Goal: Transaction & Acquisition: Purchase product/service

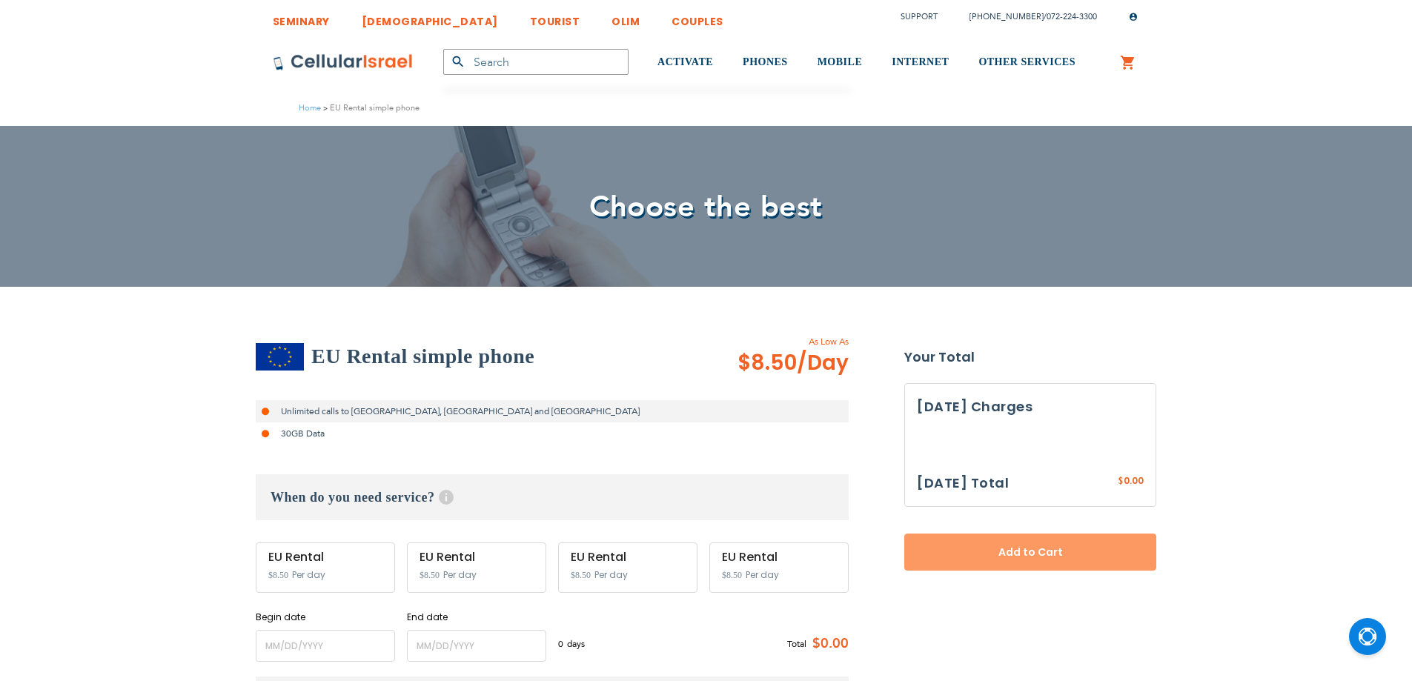
select select
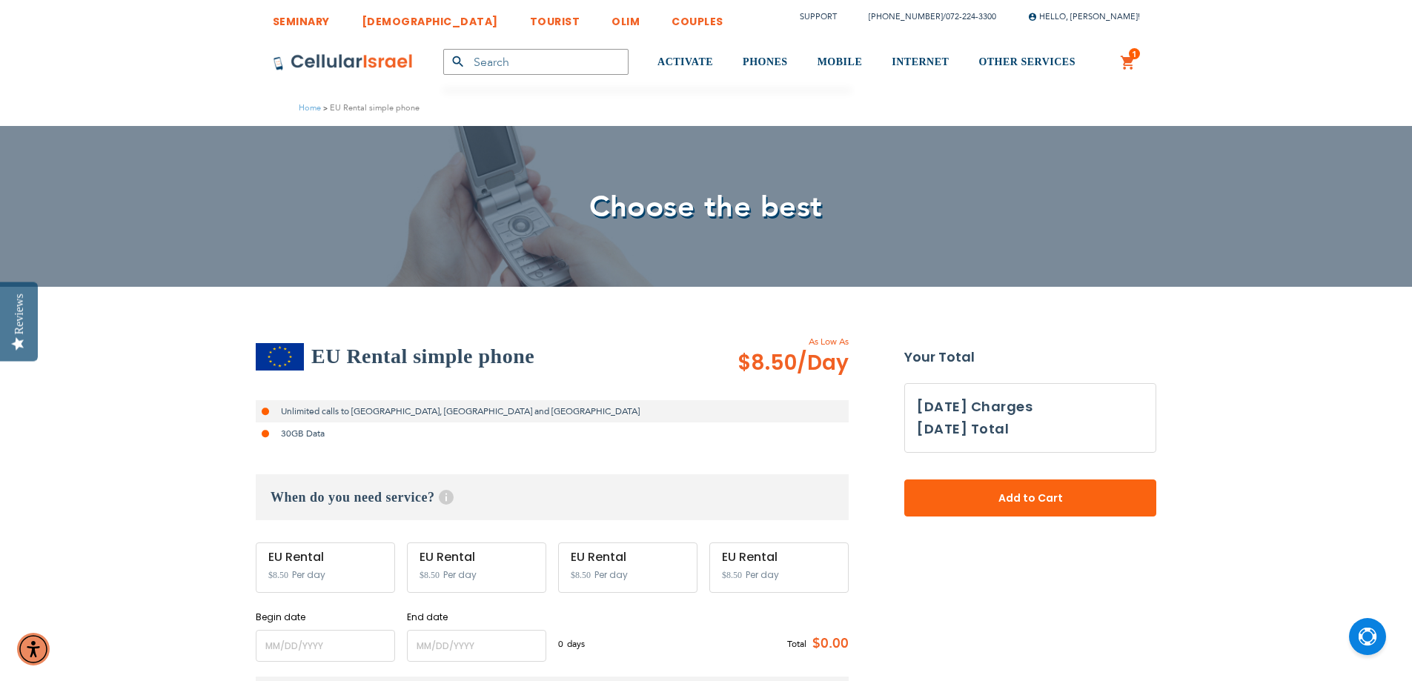
click at [1129, 59] on link "1 1 items My Cart" at bounding box center [1128, 63] width 16 height 18
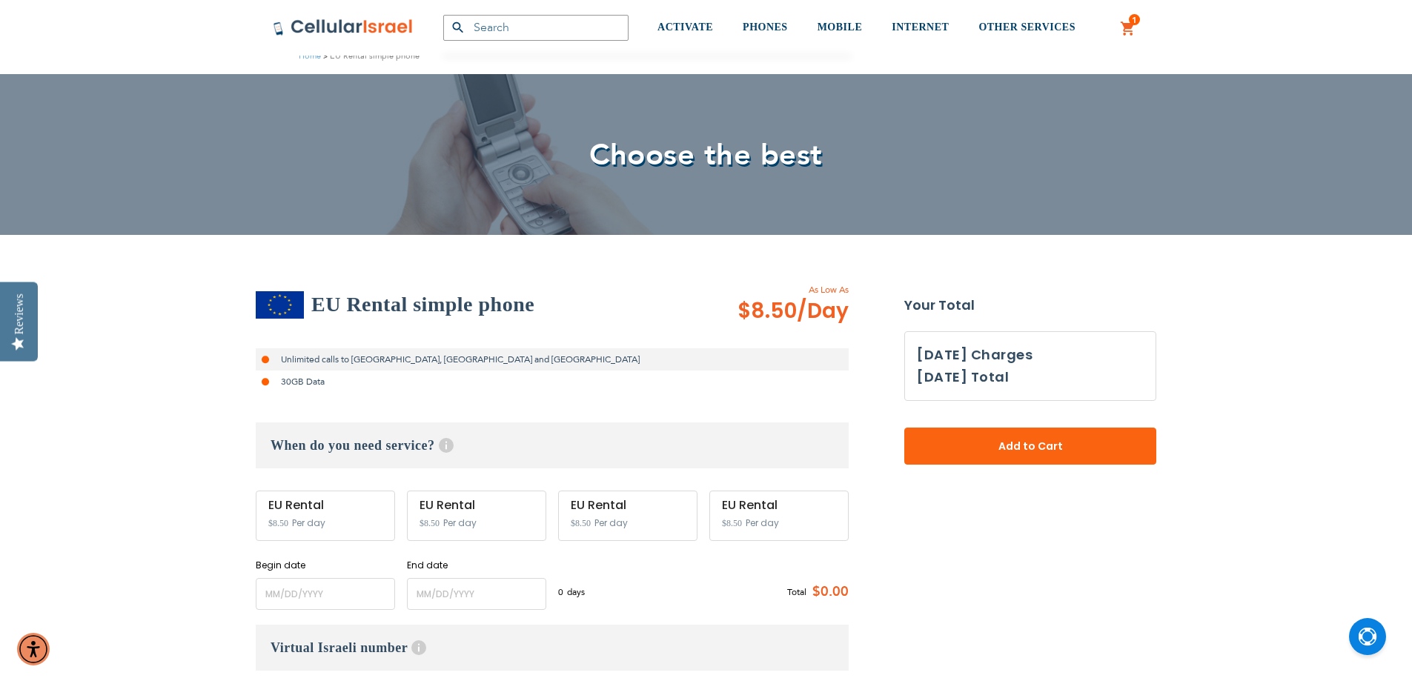
scroll to position [74, 0]
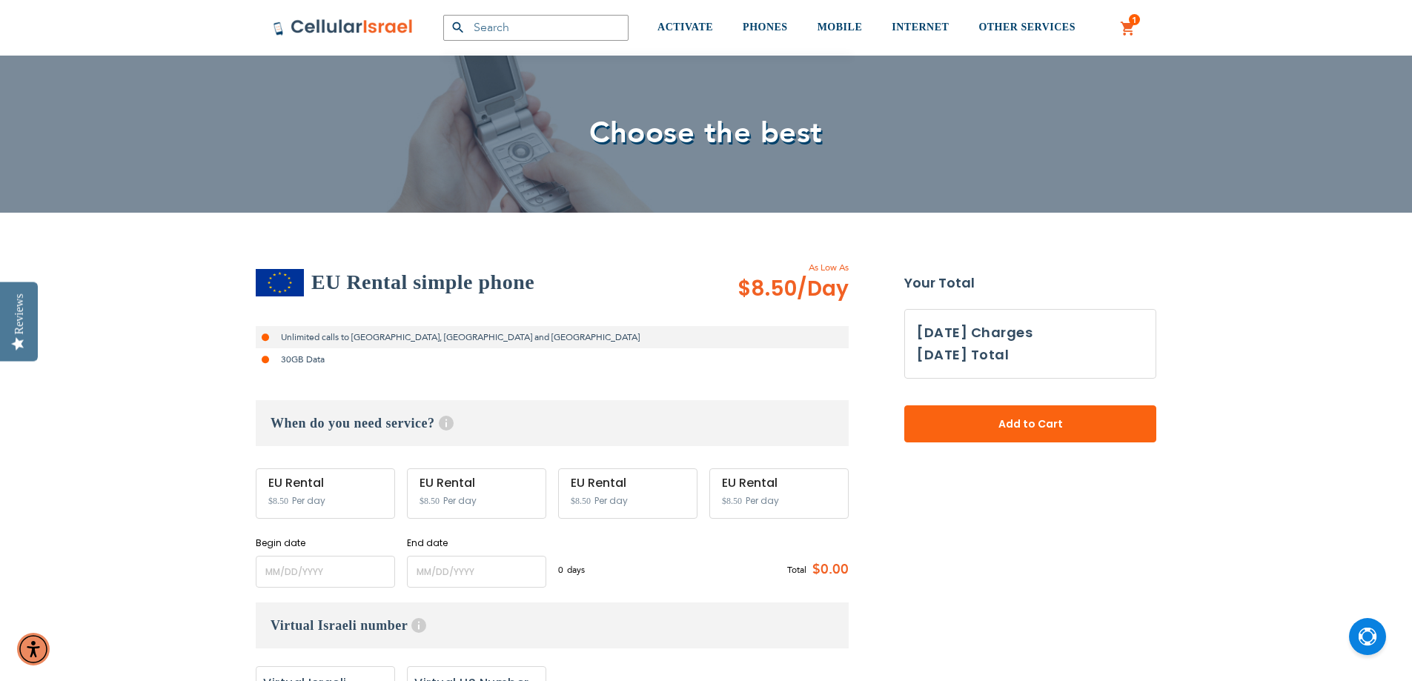
click at [347, 493] on div "EU Rental $8.50 Per day" at bounding box center [325, 494] width 139 height 50
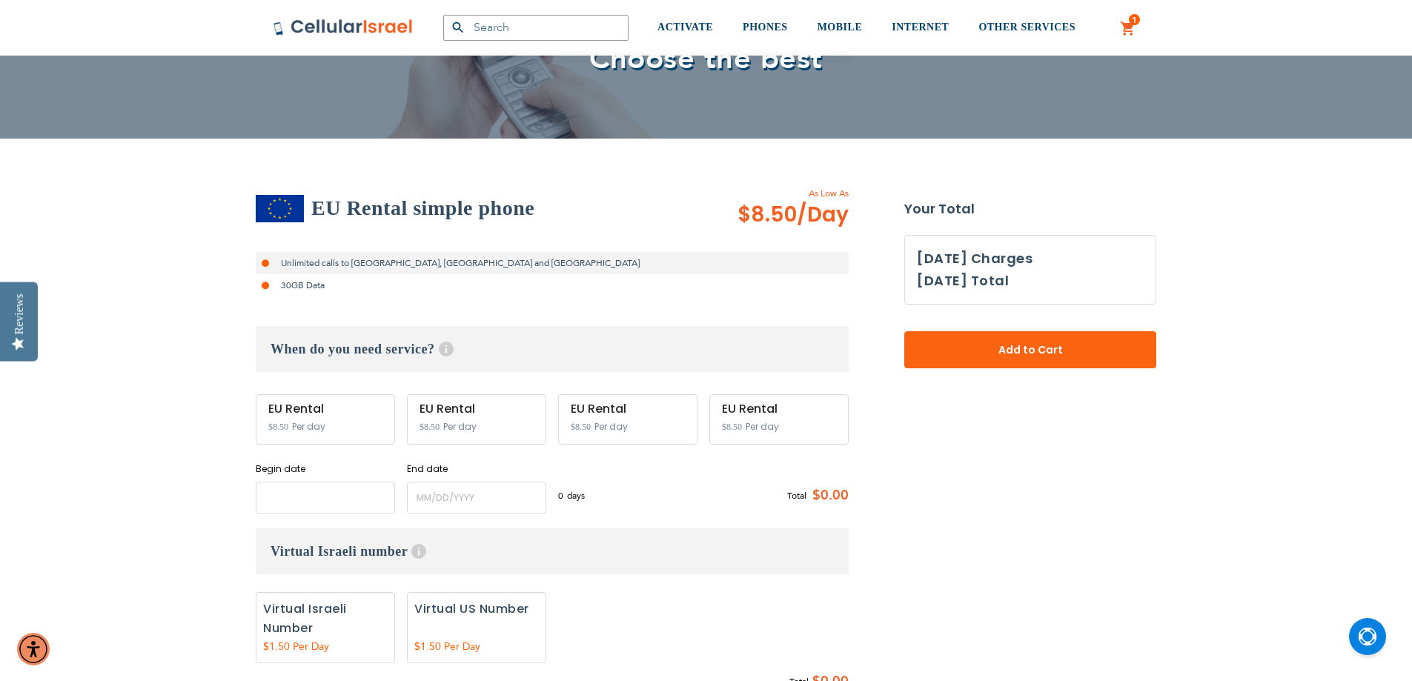
click at [307, 496] on input "name" at bounding box center [325, 498] width 139 height 32
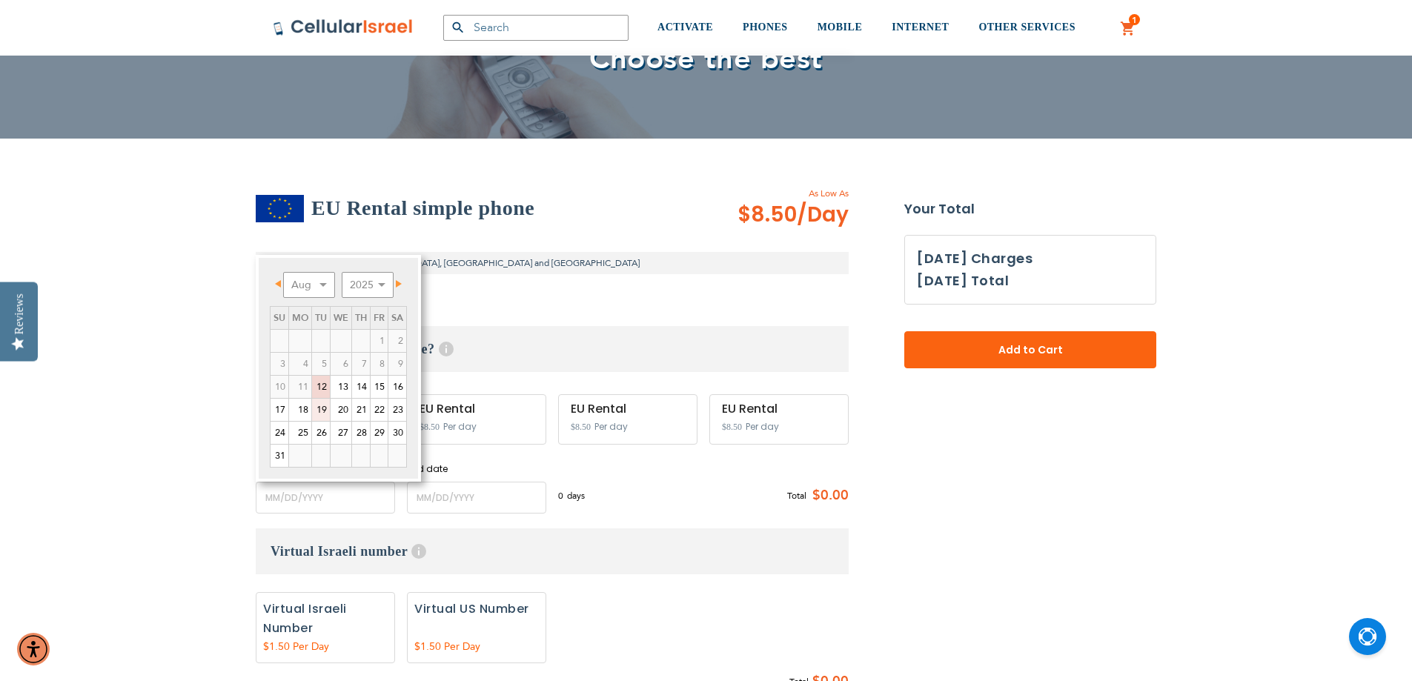
click at [324, 410] on link "19" at bounding box center [321, 410] width 18 height 22
type input "[DATE]"
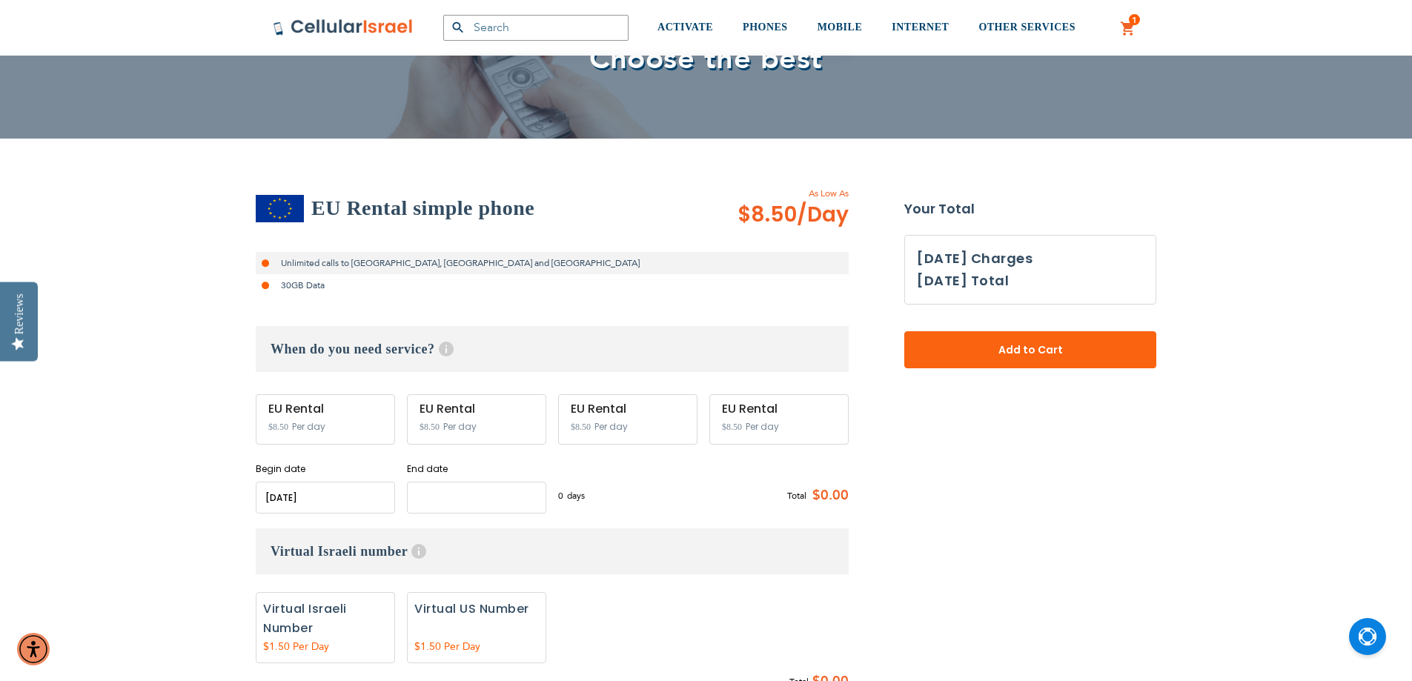
click at [465, 497] on input "name" at bounding box center [476, 498] width 139 height 32
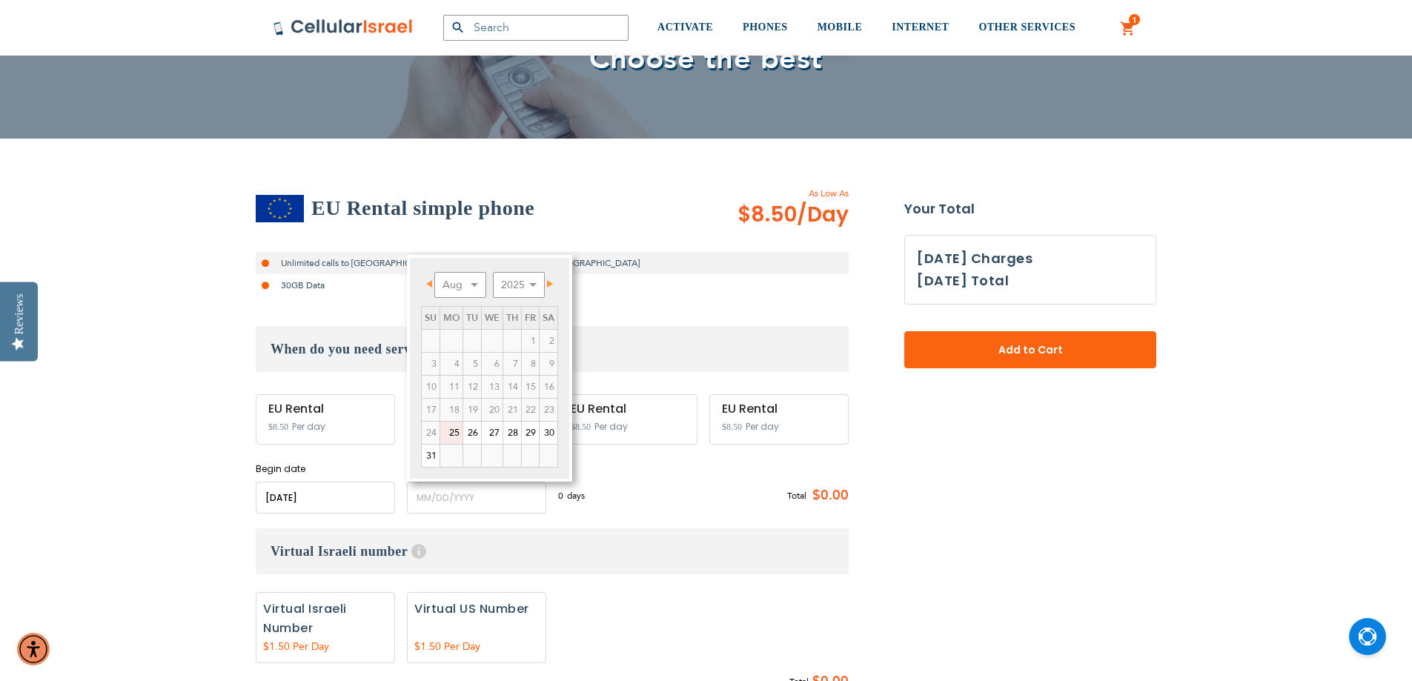
click at [451, 431] on link "25" at bounding box center [451, 433] width 22 height 22
type input "[DATE]"
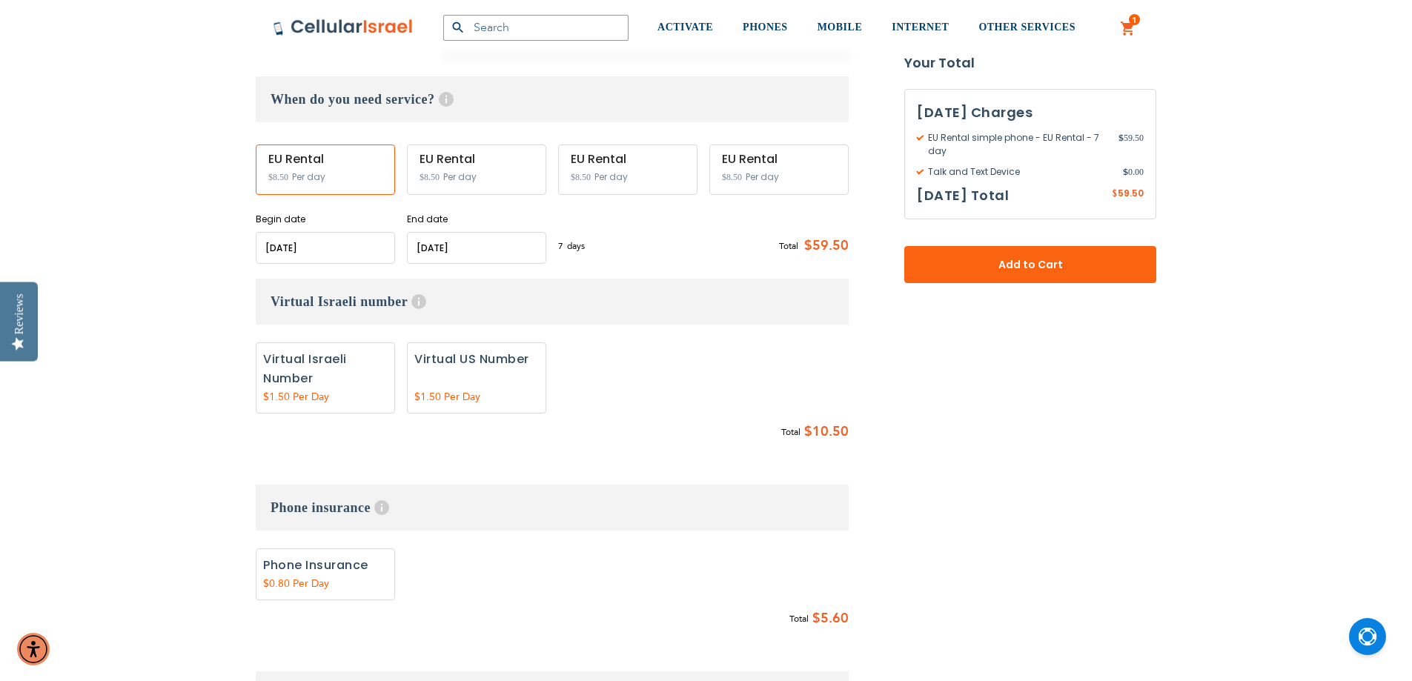
scroll to position [445, 0]
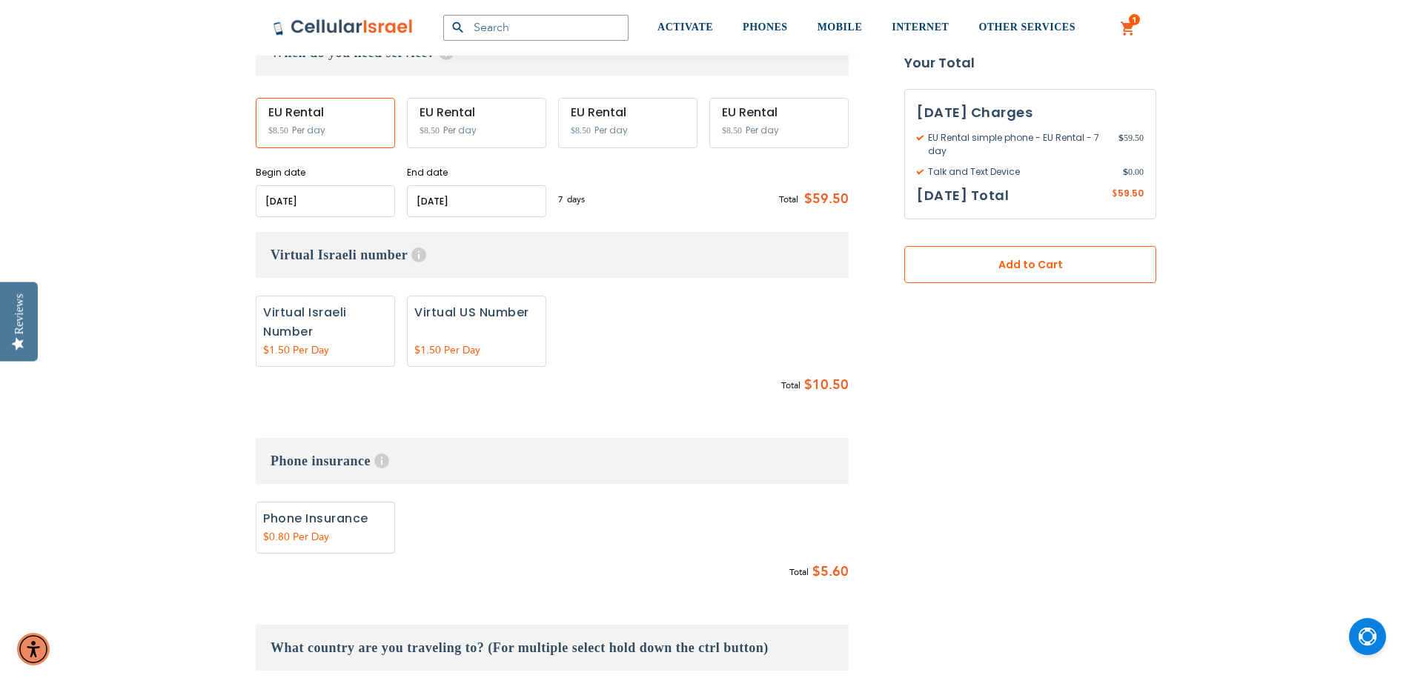
click at [1042, 271] on span "Add to Cart" at bounding box center [1030, 265] width 154 height 16
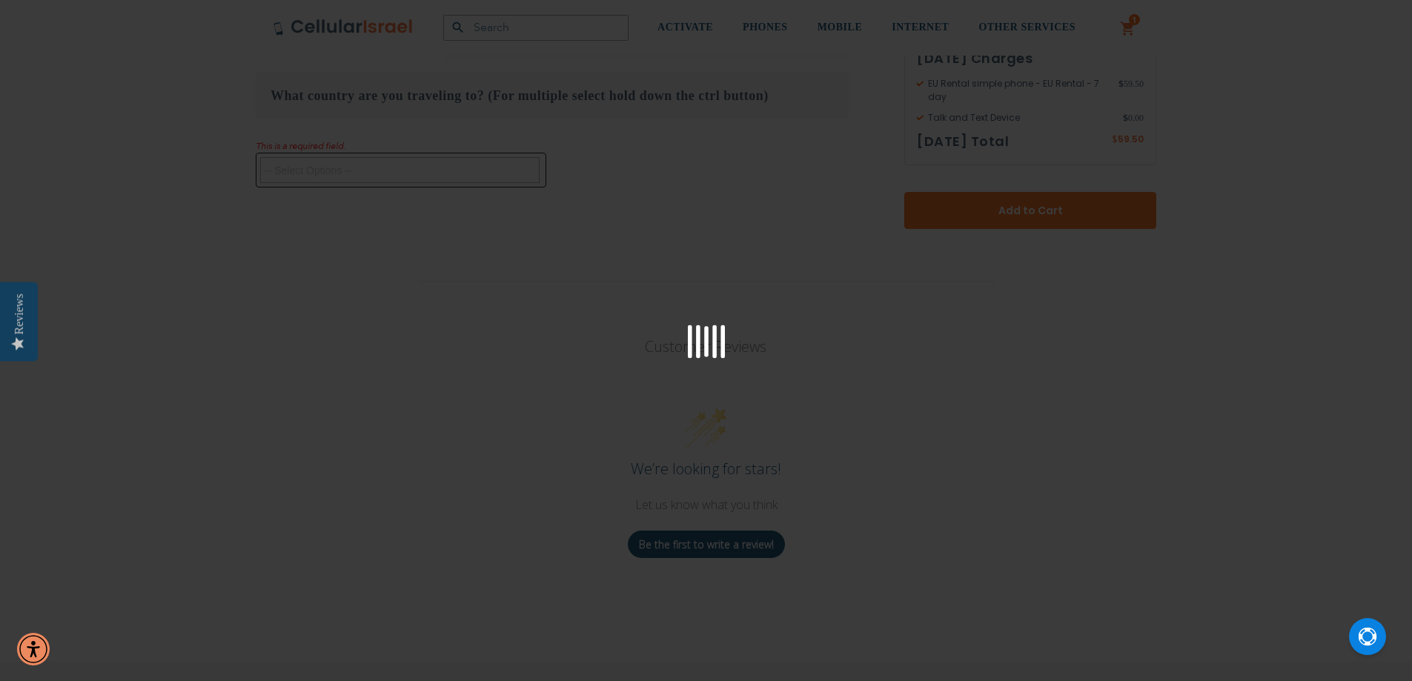
scroll to position [1022, 0]
